Goal: Information Seeking & Learning: Learn about a topic

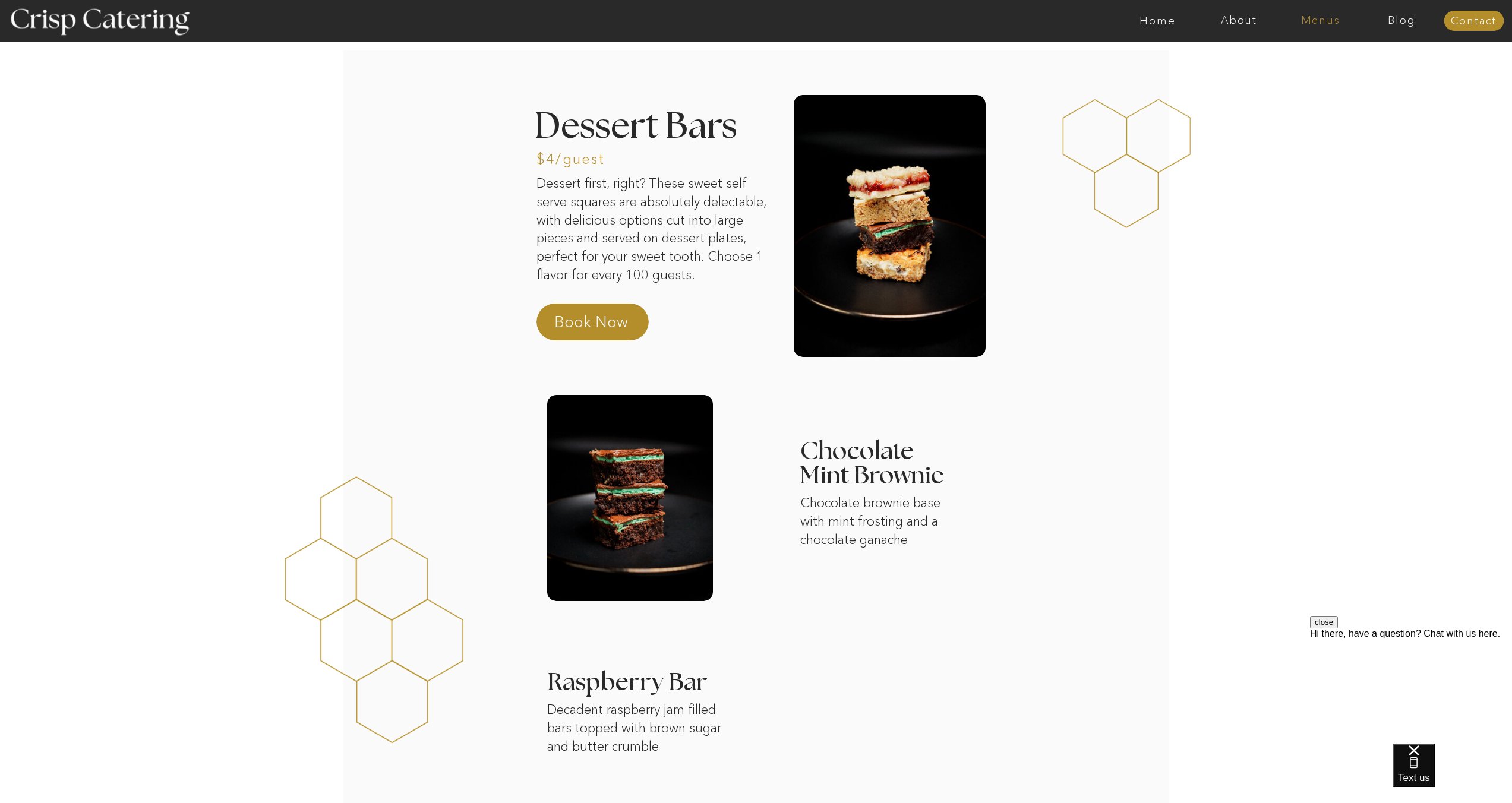
click at [1318, 24] on nav "Menus" at bounding box center [1321, 20] width 81 height 12
click at [1323, 53] on nav "Summer (Mar-Aug)" at bounding box center [1324, 54] width 106 height 11
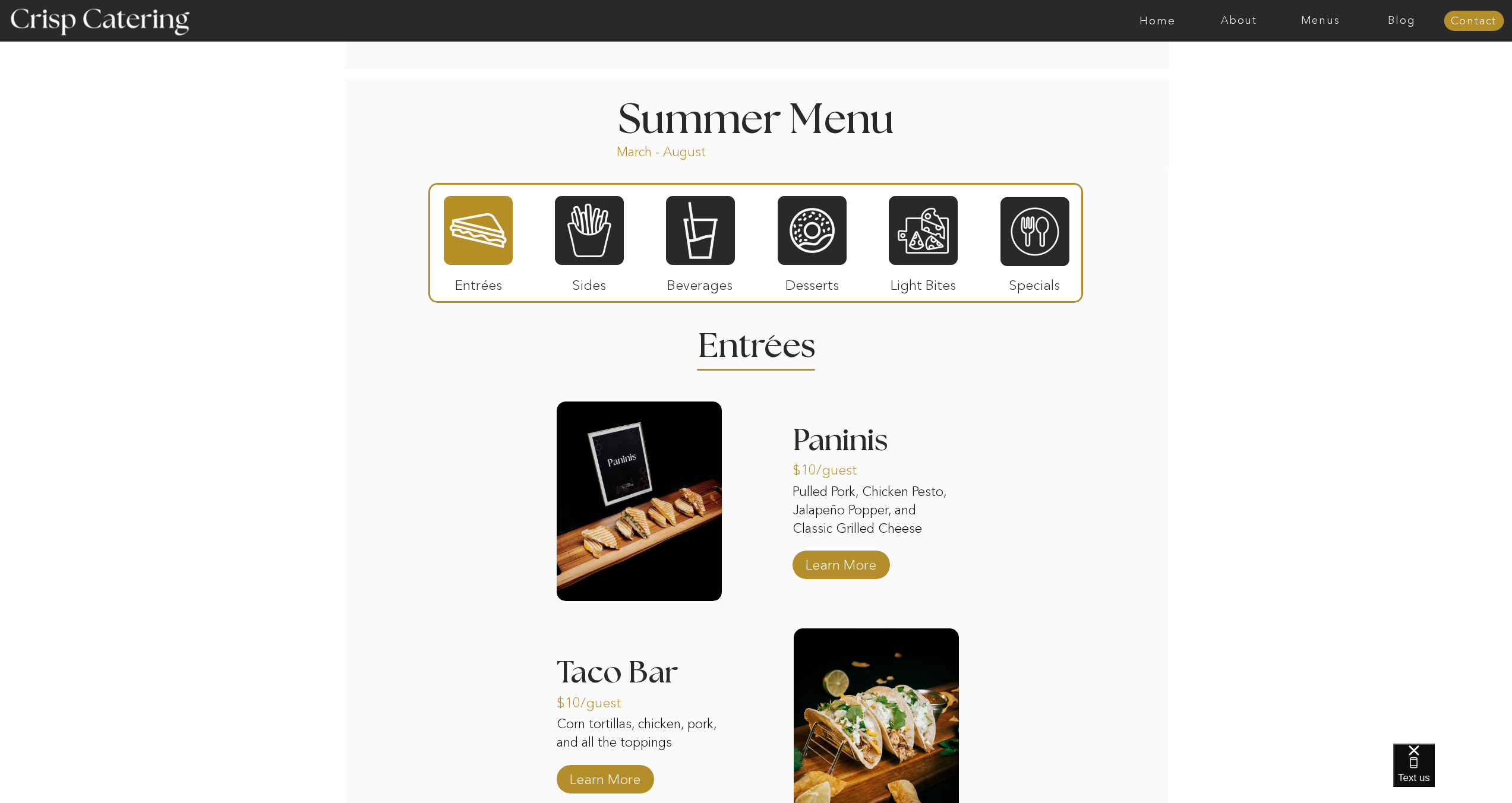
scroll to position [1033, 0]
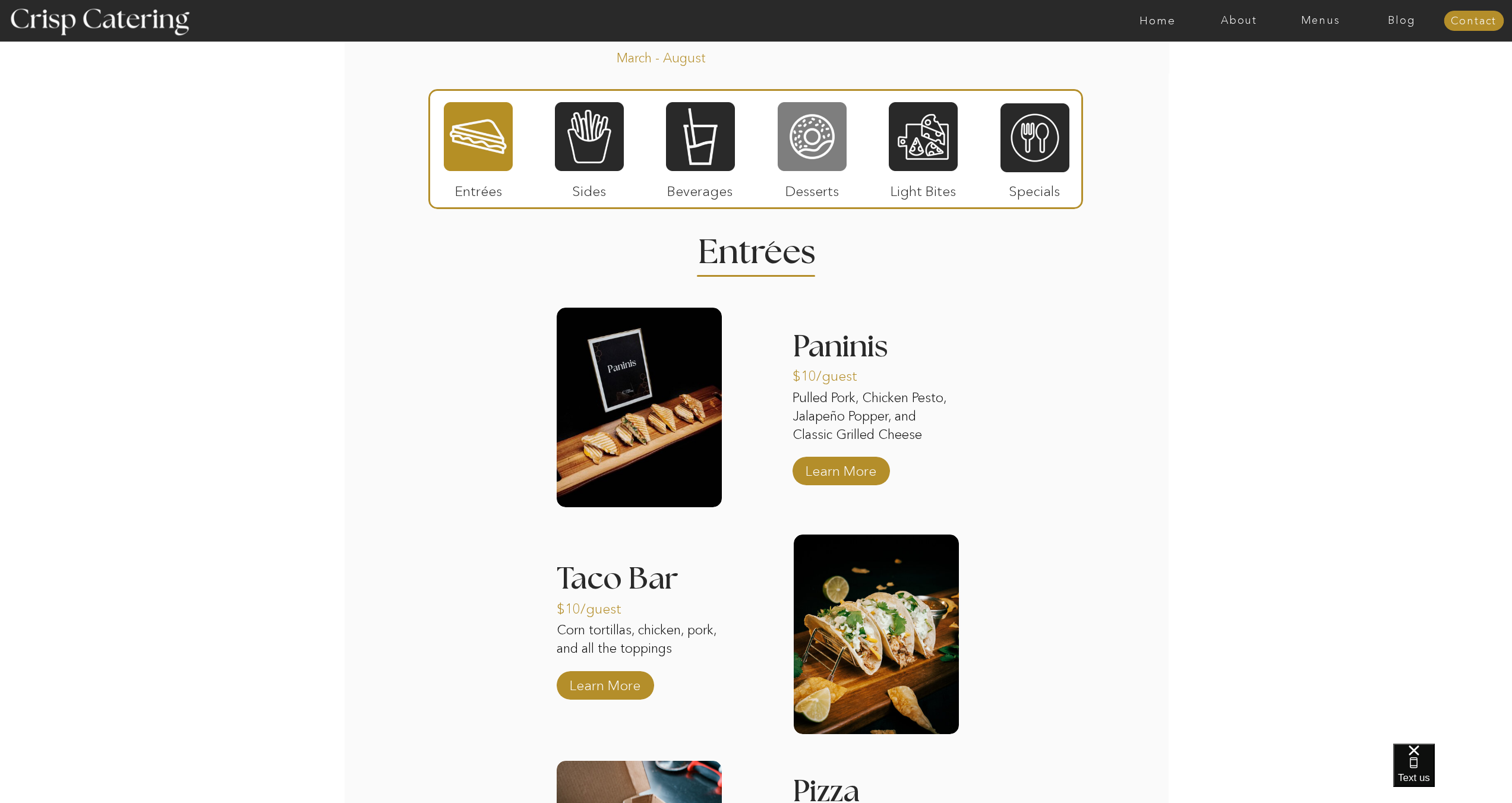
click at [826, 163] on div at bounding box center [812, 137] width 69 height 71
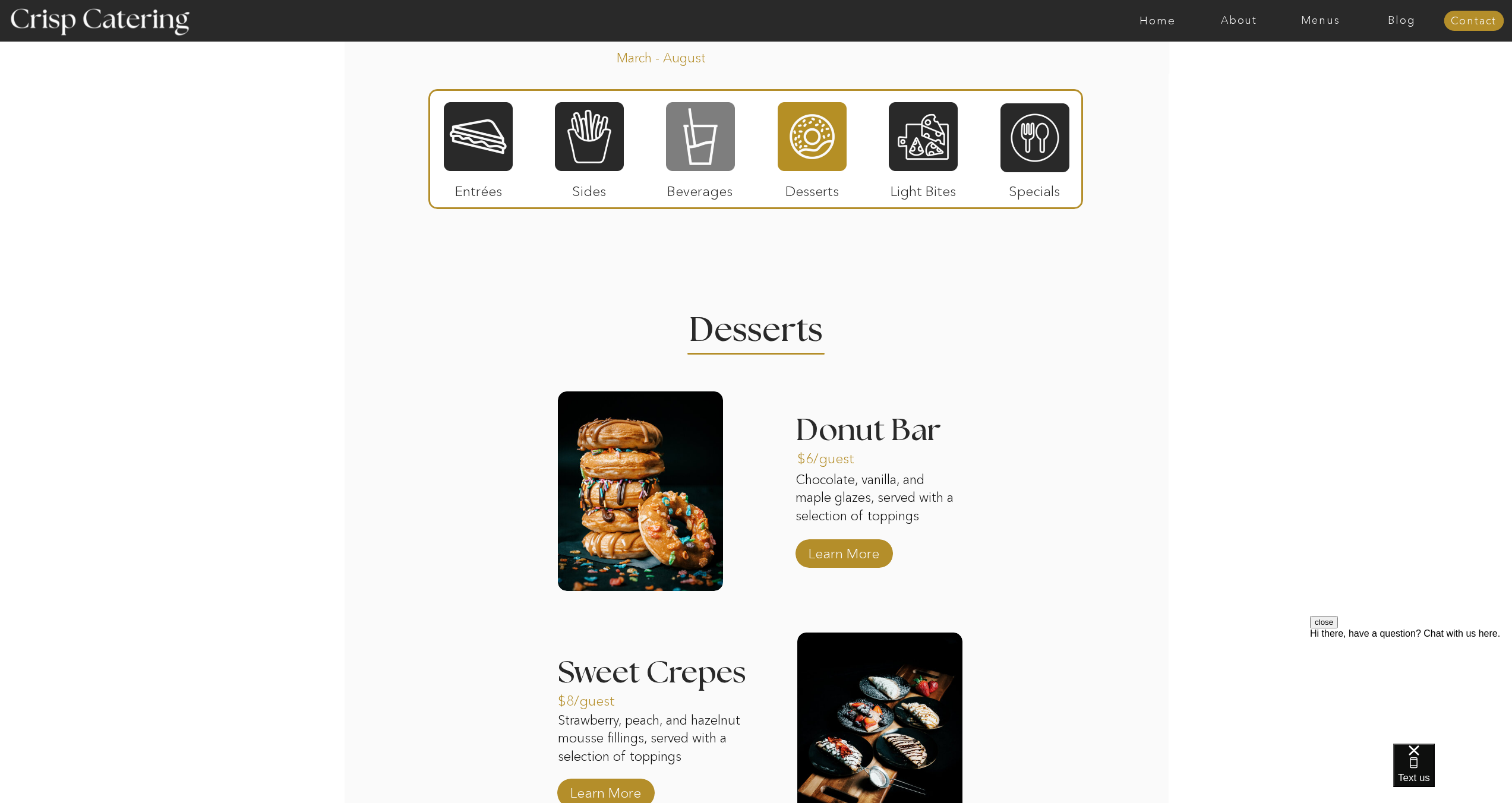
scroll to position [0, 0]
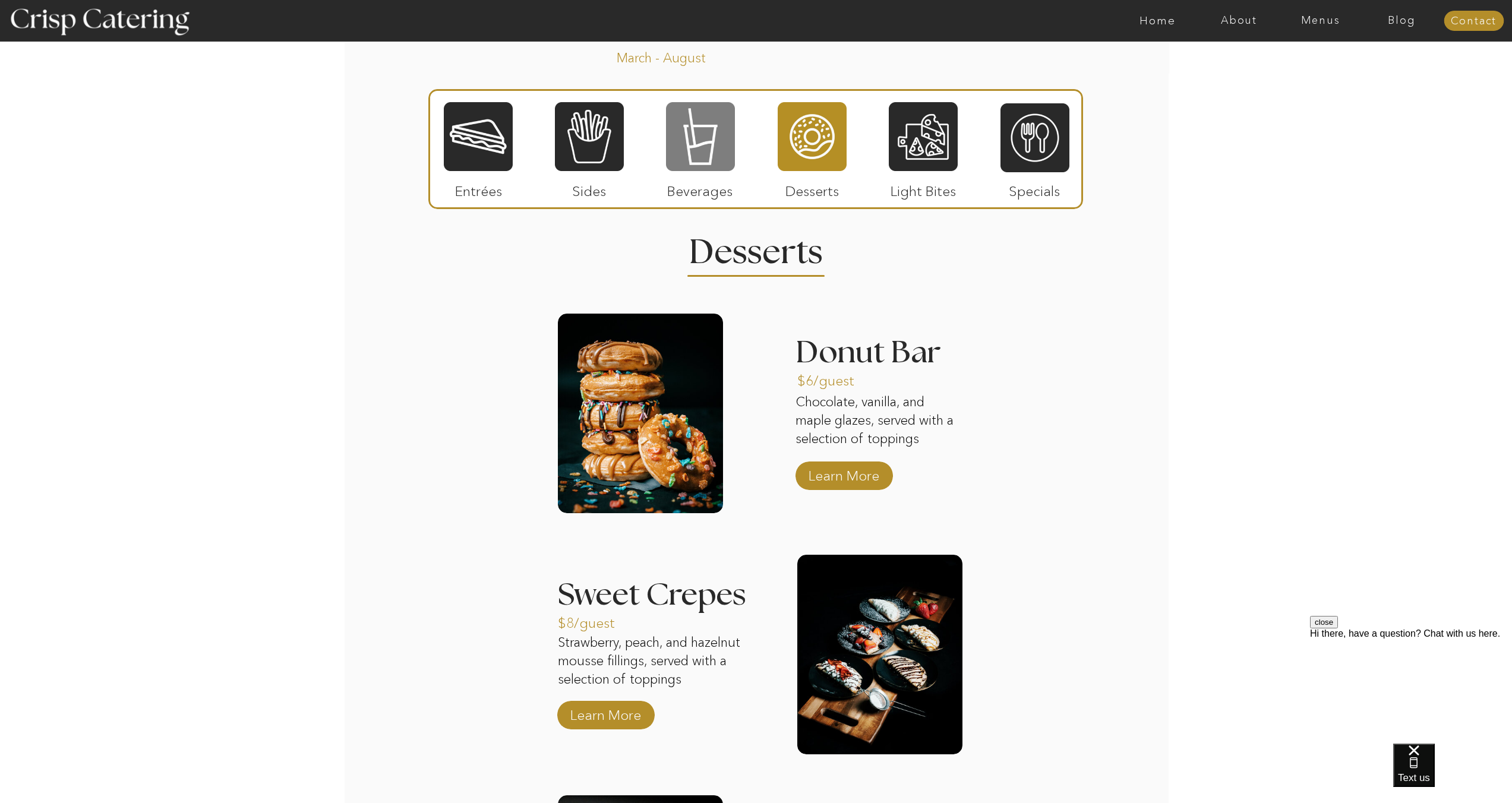
click at [679, 152] on div at bounding box center [700, 137] width 69 height 71
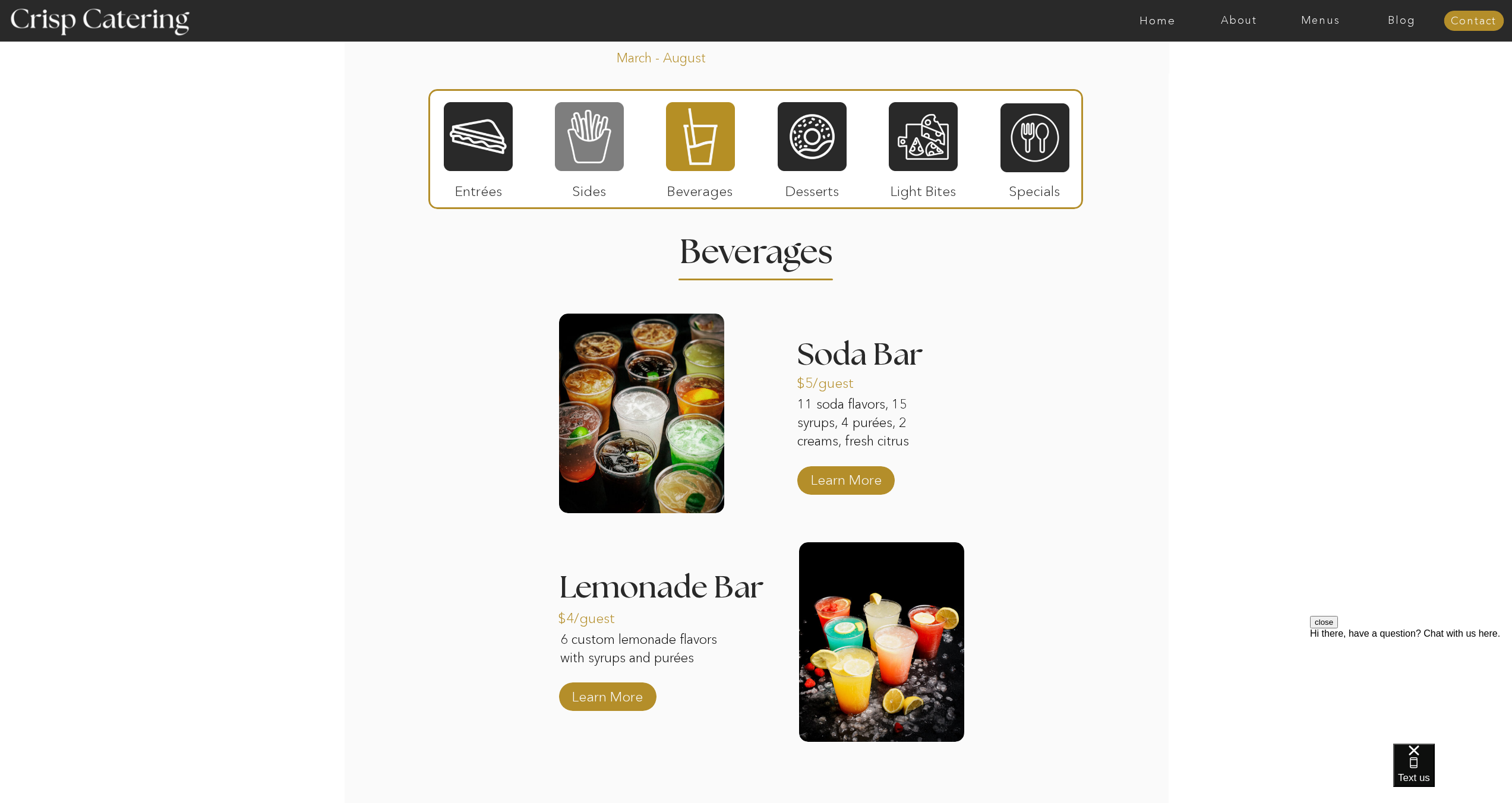
click at [608, 150] on div at bounding box center [589, 137] width 69 height 71
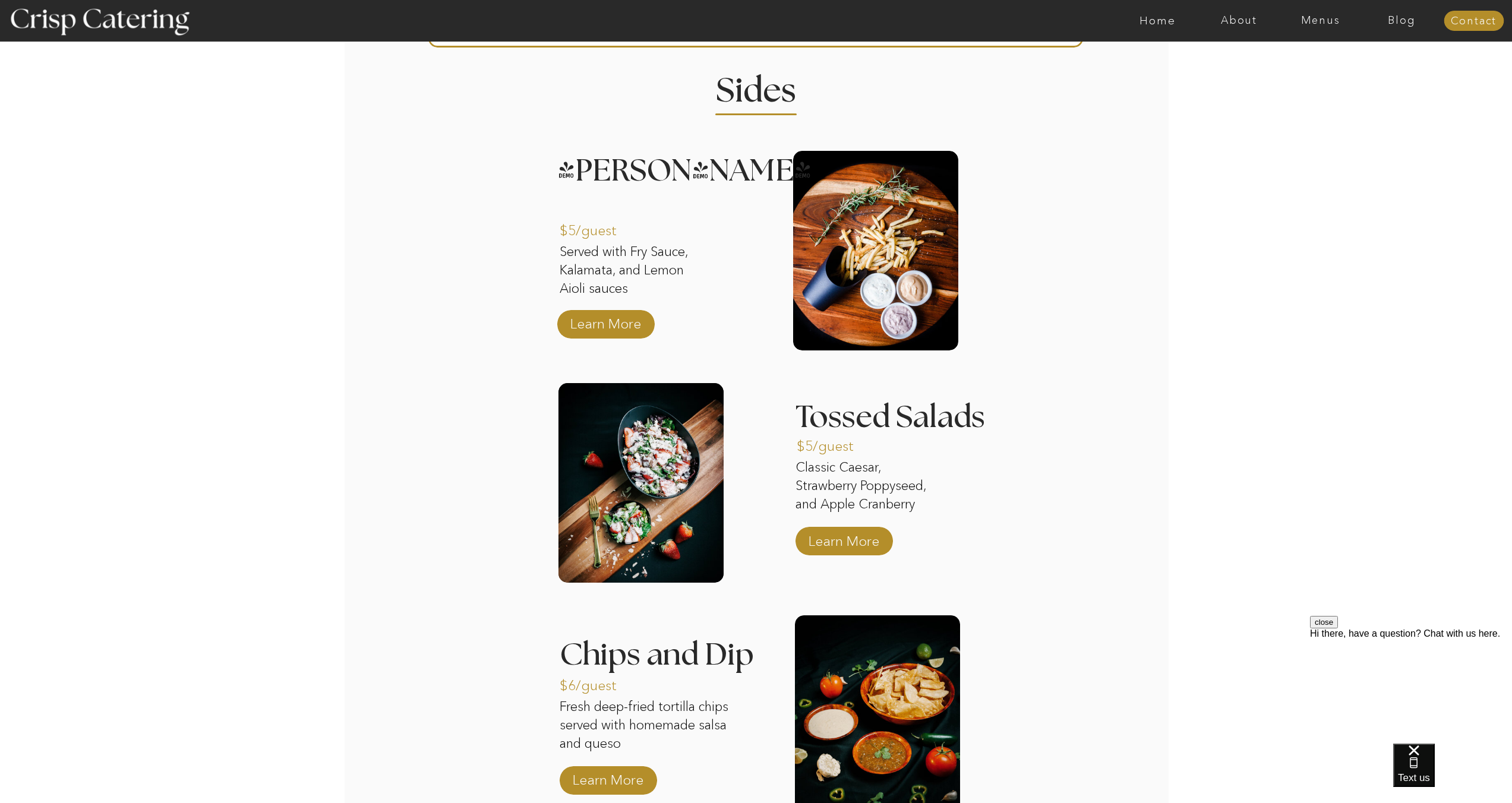
scroll to position [1418, 0]
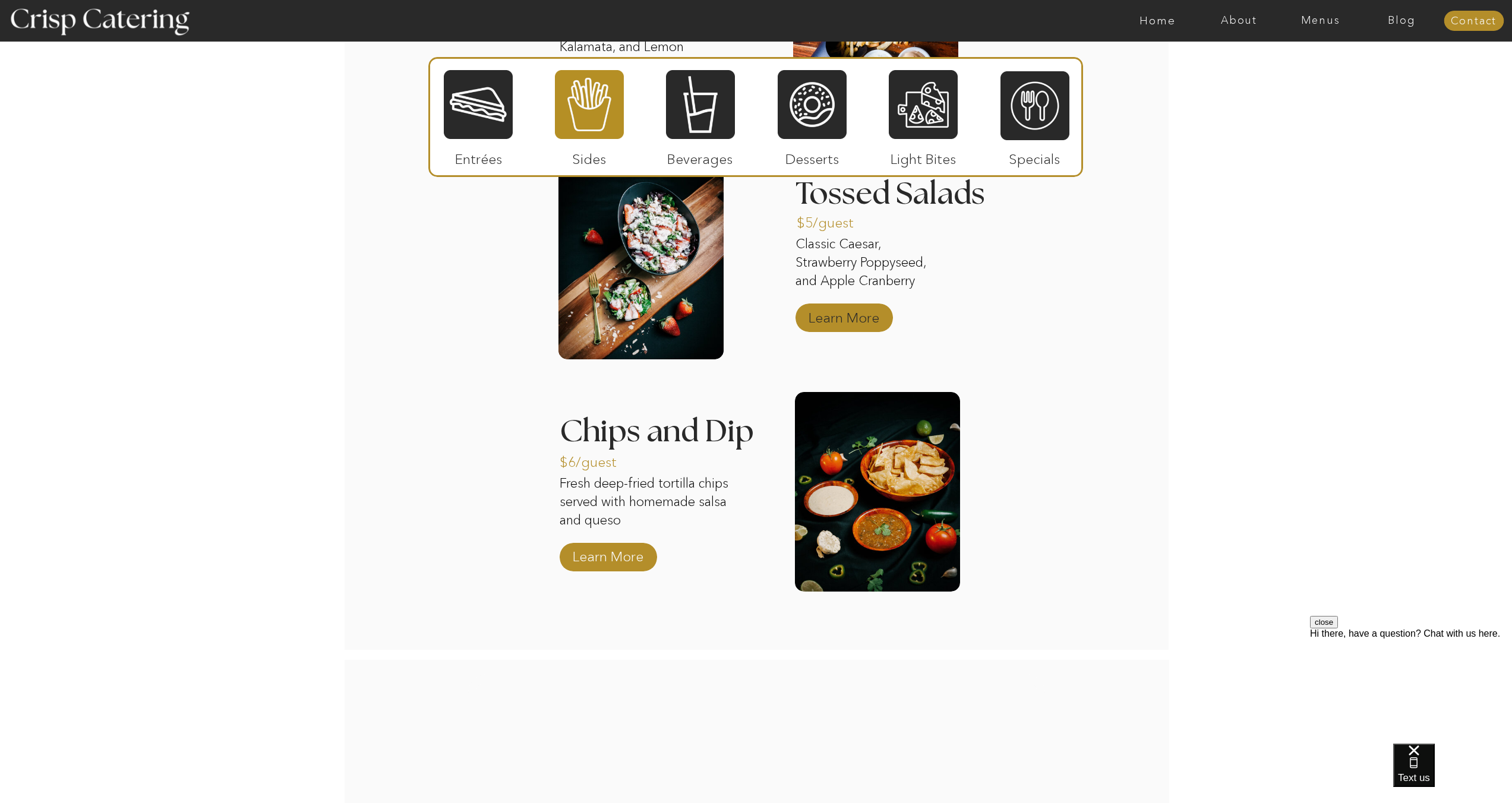
click at [845, 321] on p "Learn More" at bounding box center [844, 315] width 79 height 34
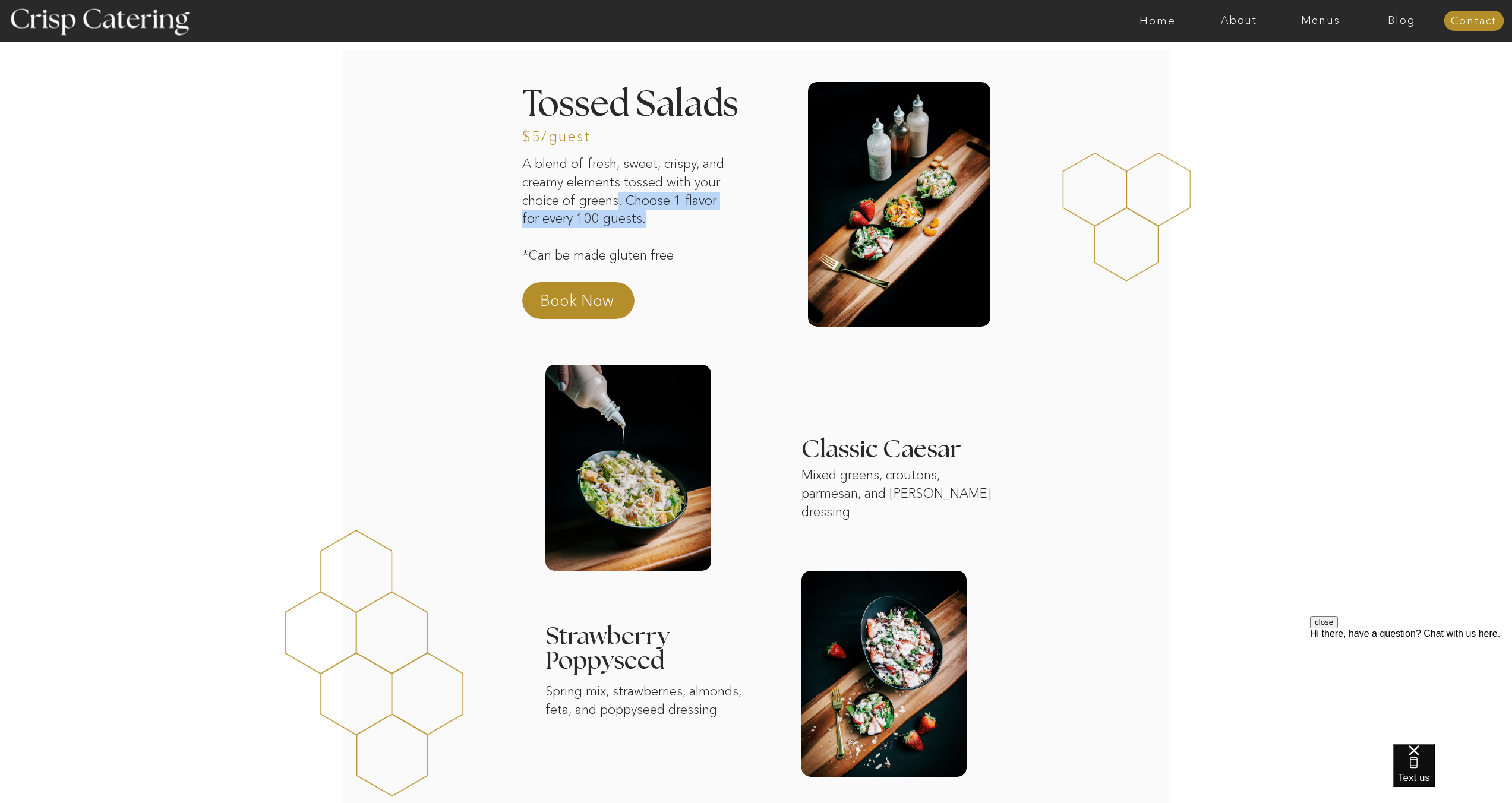
drag, startPoint x: 650, startPoint y: 204, endPoint x: 695, endPoint y: 213, distance: 45.9
click at [695, 213] on p "A blend of fresh, sweet, crispy, and creamy elements tossed with your choice of…" at bounding box center [624, 208] width 203 height 107
